Goal: Information Seeking & Learning: Learn about a topic

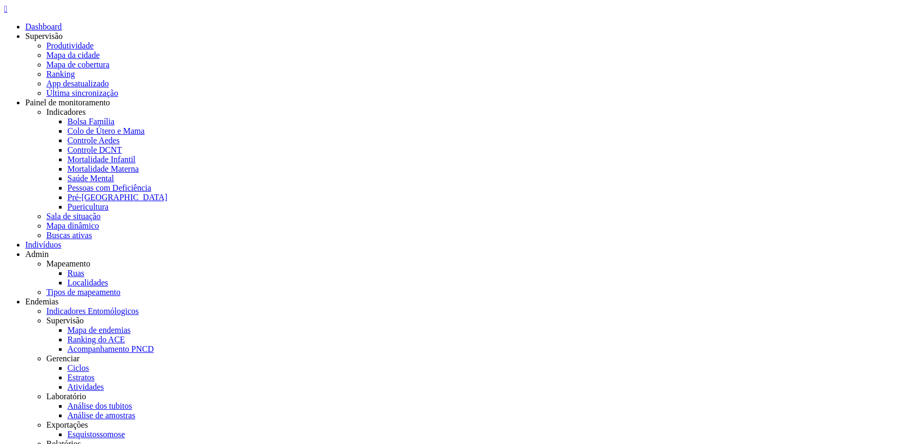
copy span "73214248553"
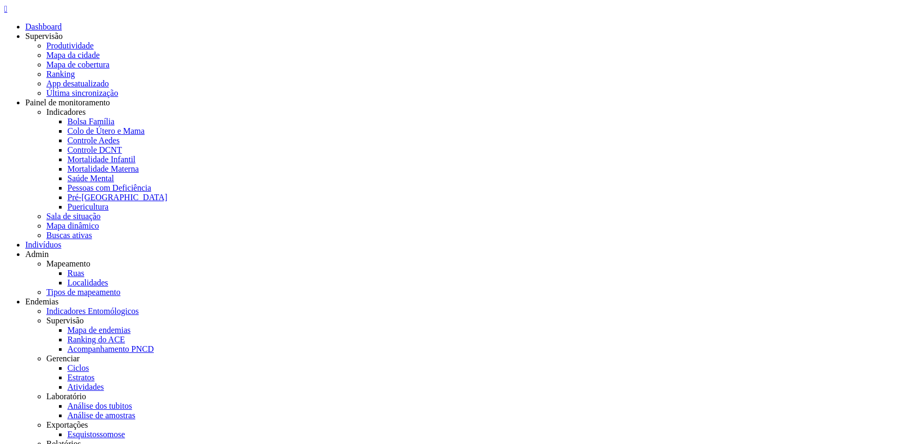
copy b "pndt"
drag, startPoint x: 108, startPoint y: 93, endPoint x: 215, endPoint y: 106, distance: 107.1
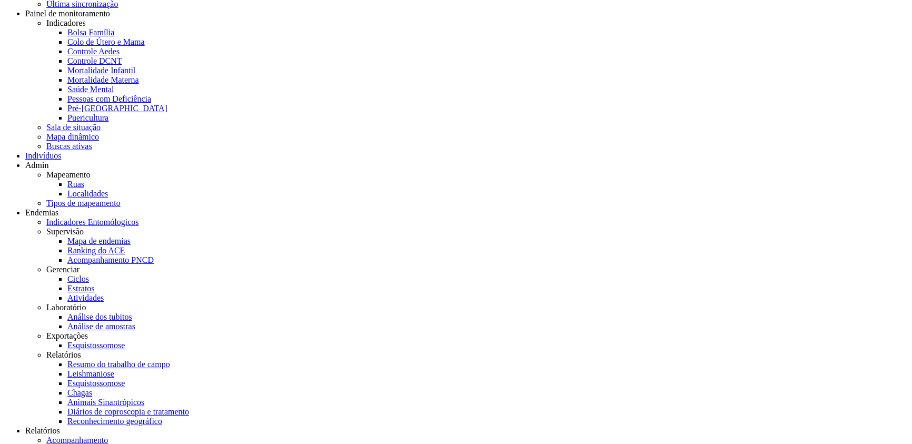
scroll to position [172, 0]
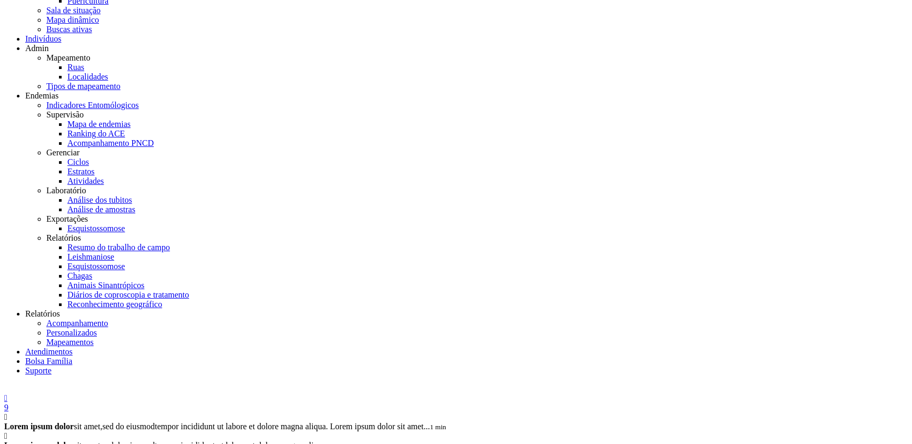
scroll to position [224, 0]
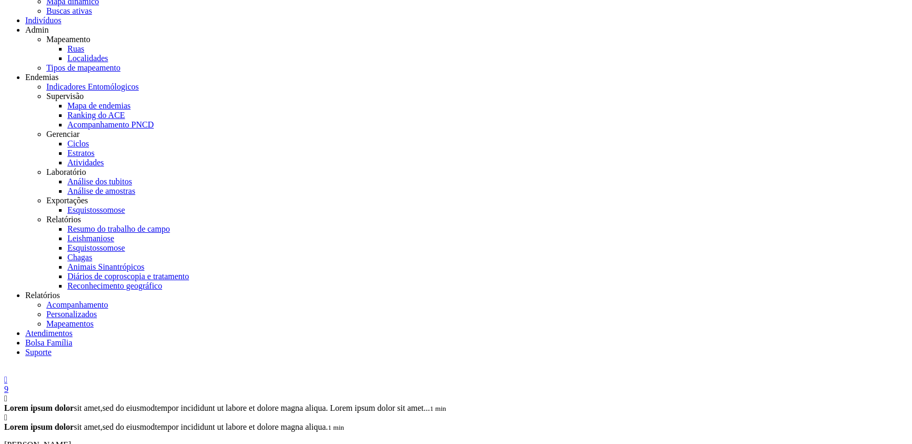
drag, startPoint x: 430, startPoint y: 213, endPoint x: 440, endPoint y: 212, distance: 9.5
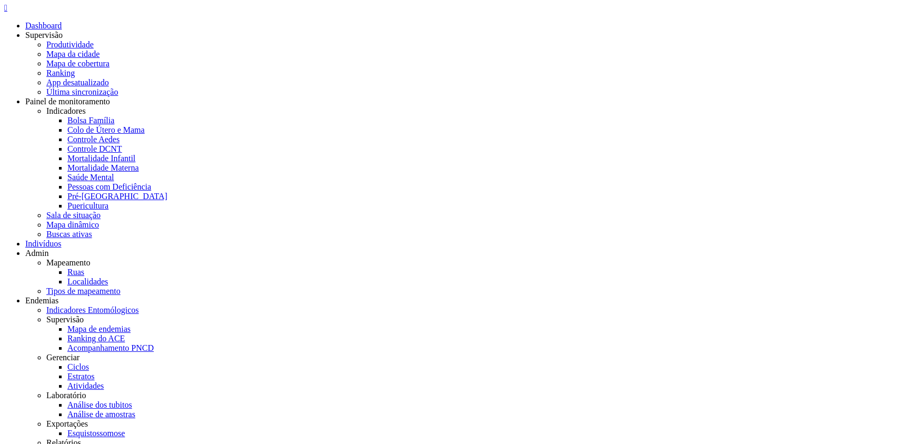
scroll to position [86, 0]
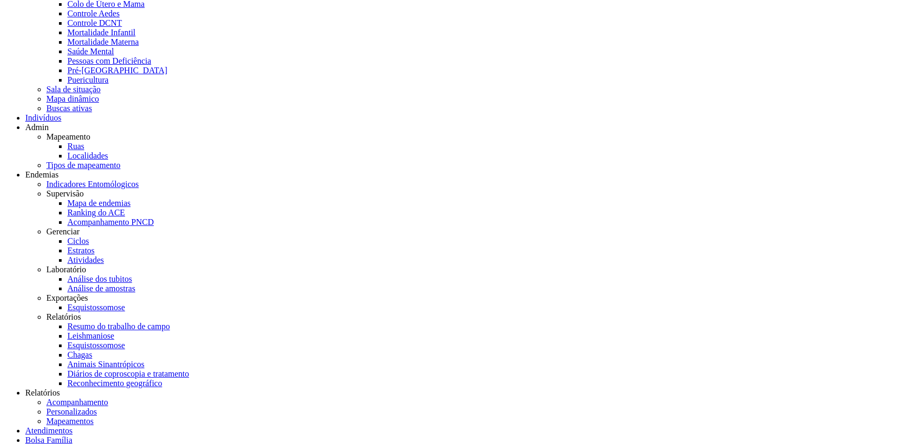
scroll to position [0, 0]
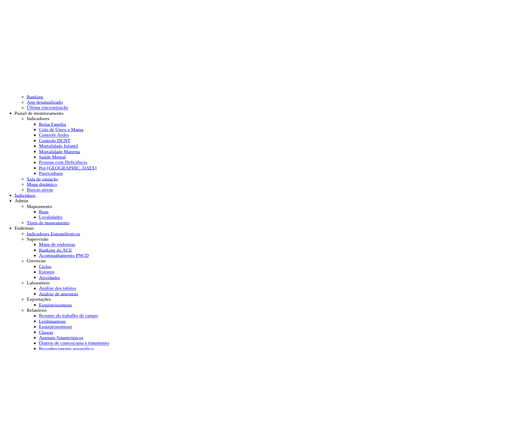
scroll to position [71, 0]
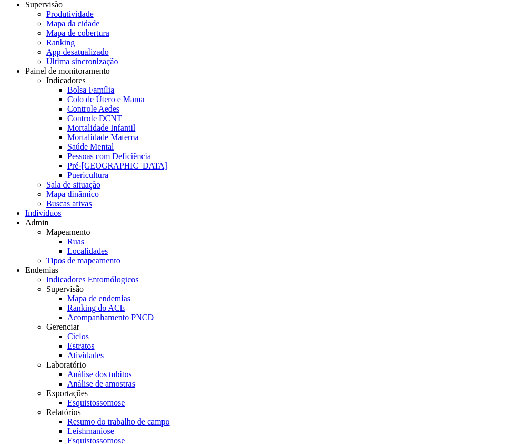
scroll to position [32, 0]
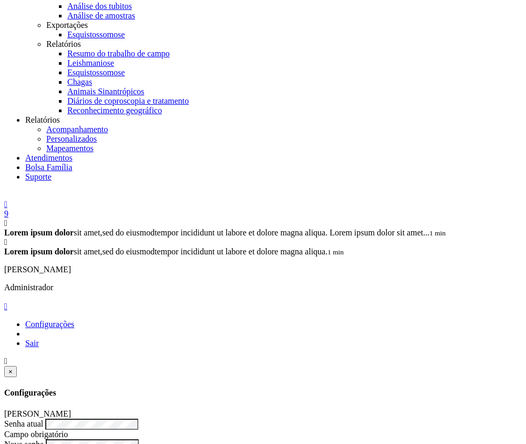
scroll to position [431, 0]
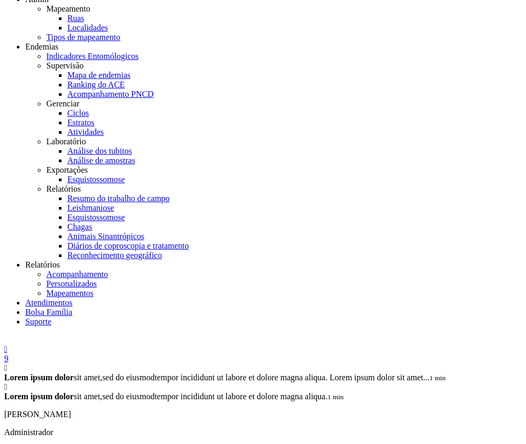
scroll to position [322, 0]
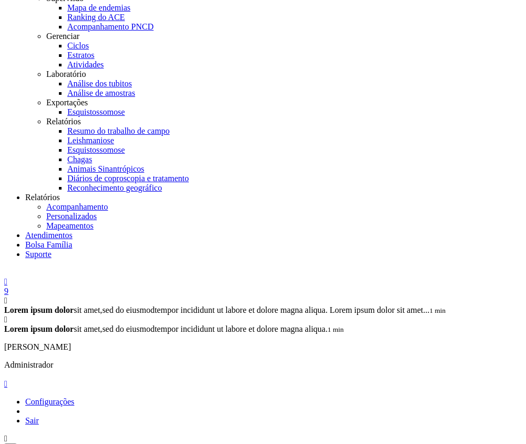
type input "**********"
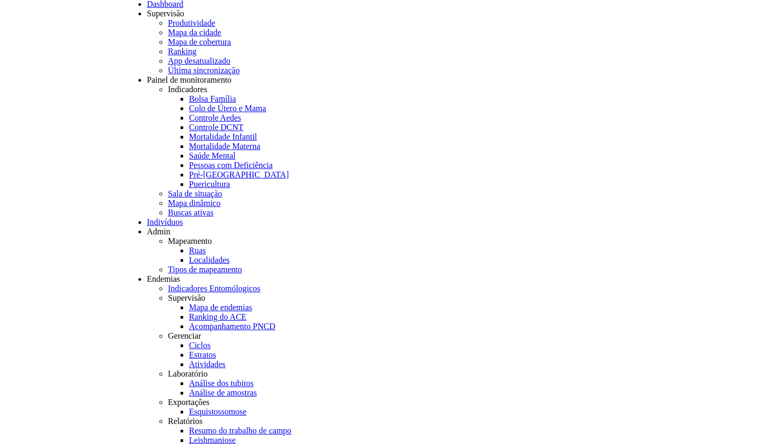
scroll to position [0, 0]
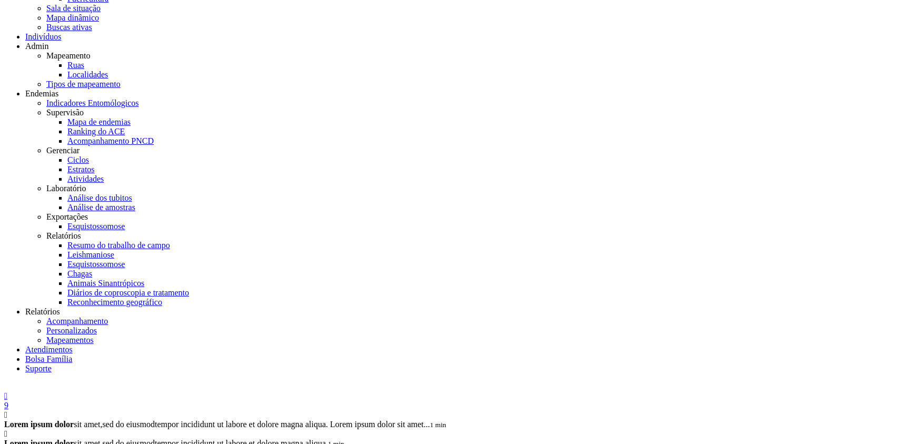
scroll to position [172, 0]
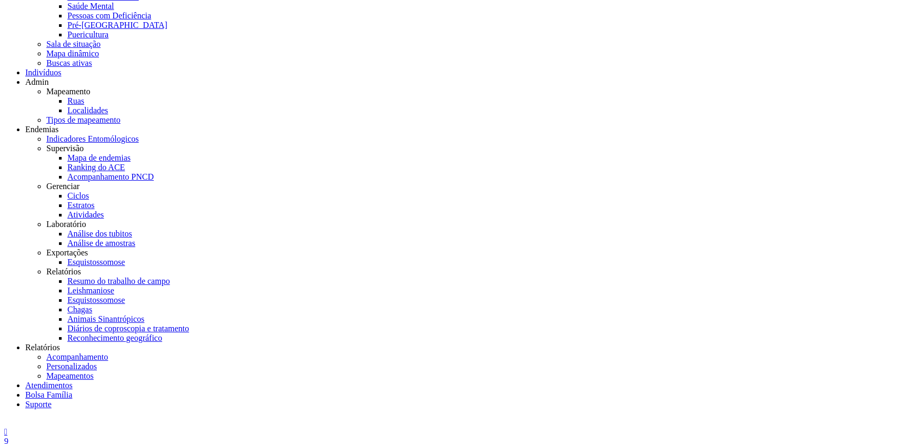
drag, startPoint x: 564, startPoint y: 117, endPoint x: 637, endPoint y: 123, distance: 73.4
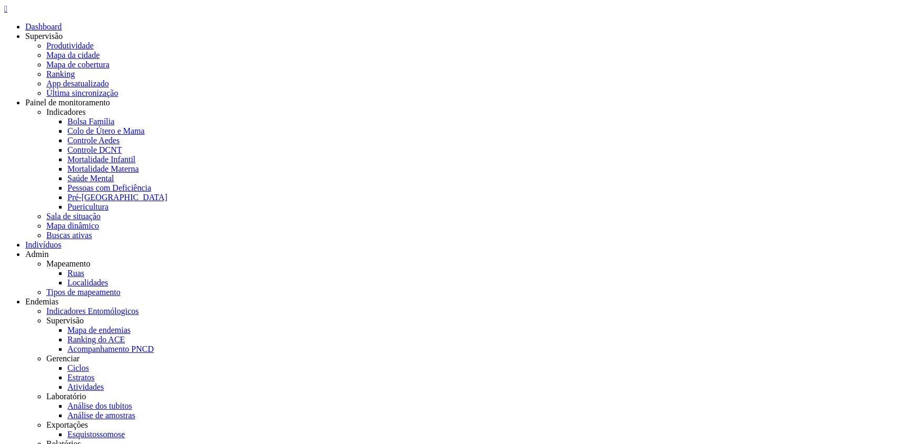
copy span "42553062494"
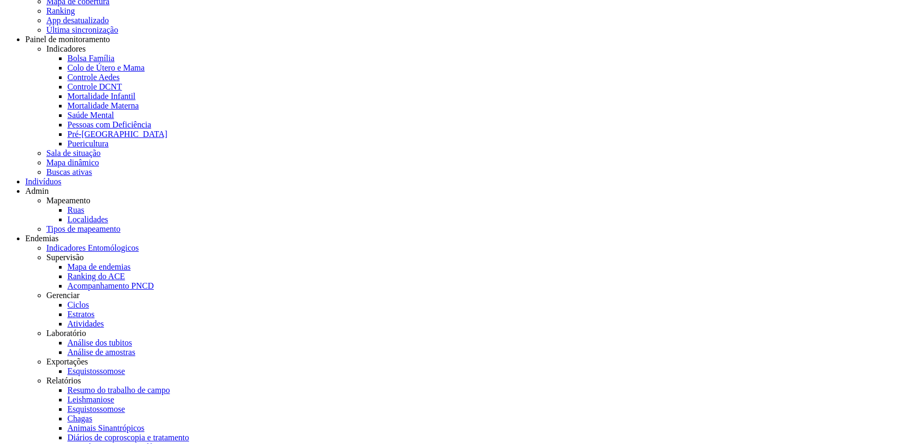
scroll to position [86, 0]
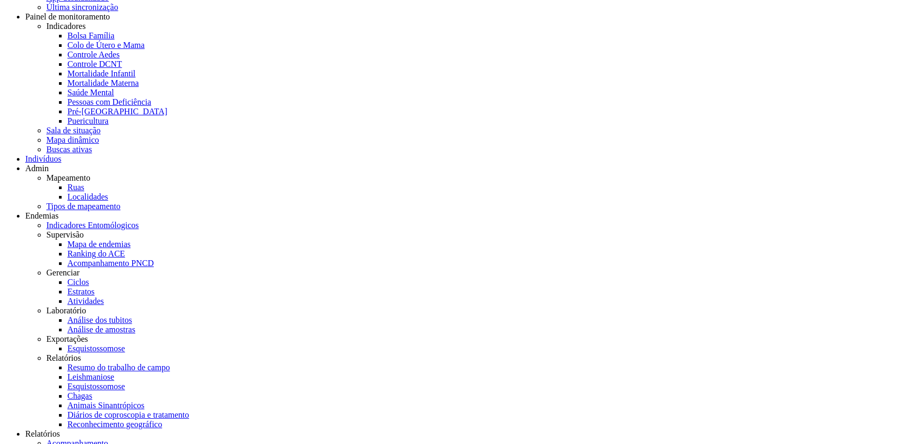
scroll to position [172, 0]
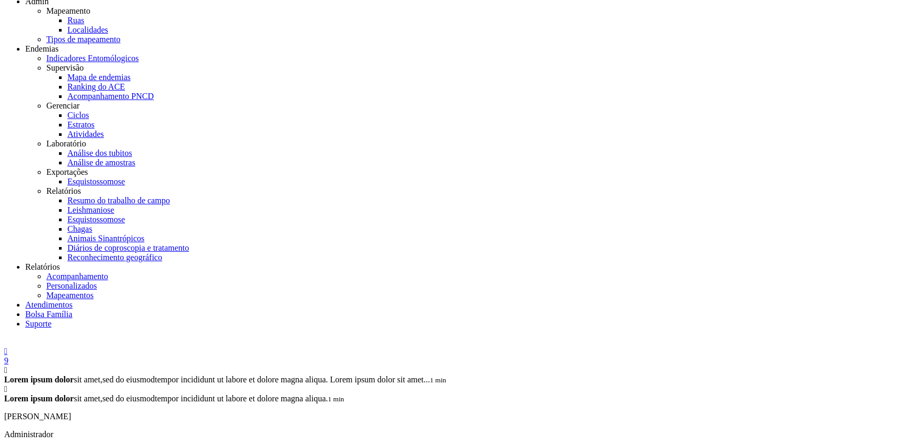
scroll to position [204, 0]
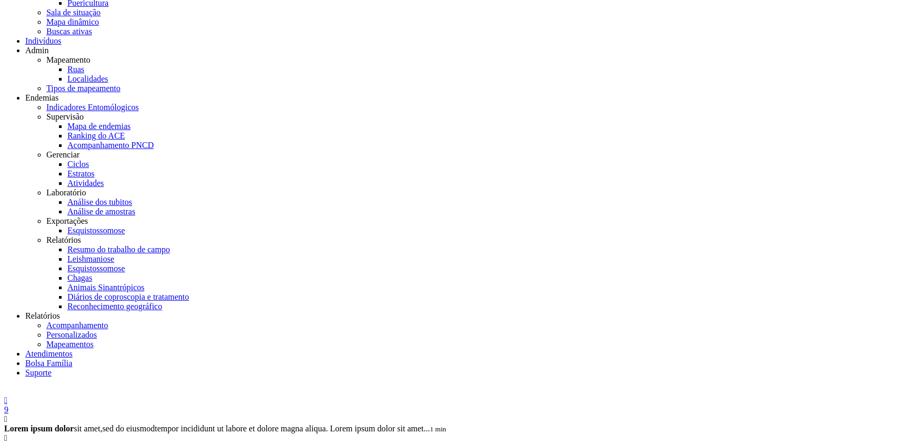
type input "**********"
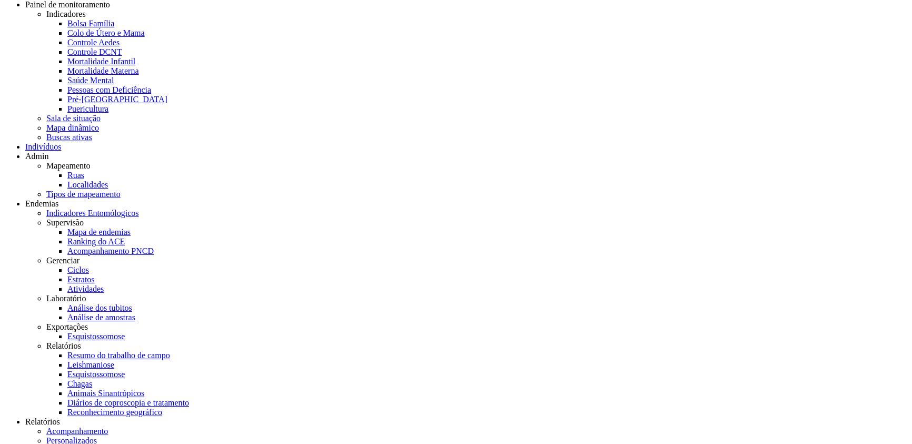
scroll to position [117, 0]
